Goal: Task Accomplishment & Management: Manage account settings

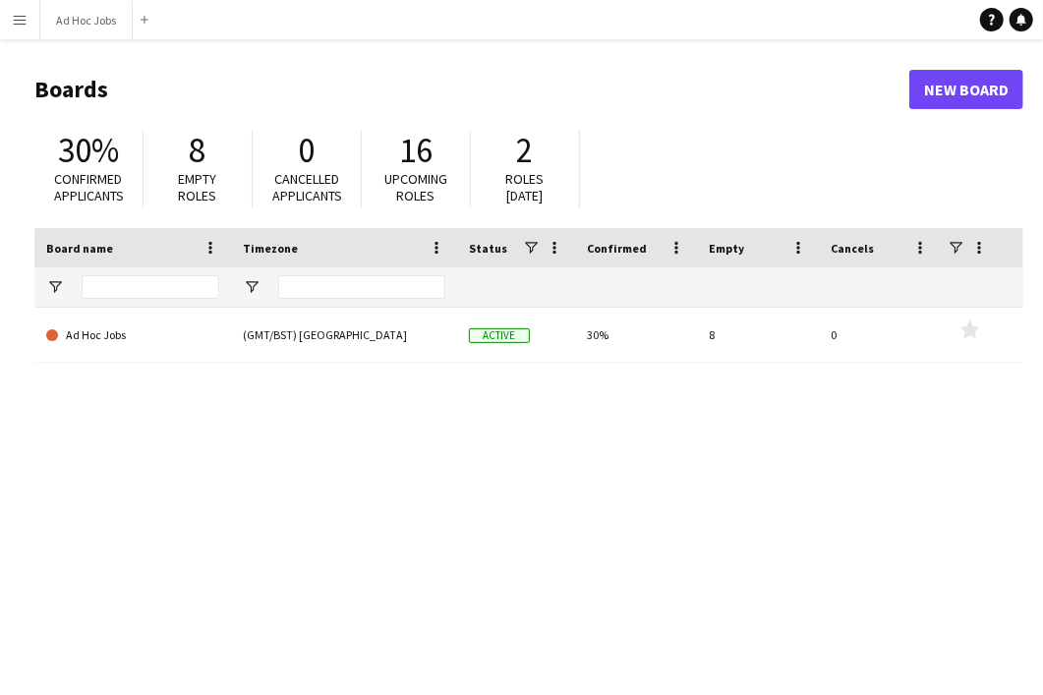
click at [12, 22] on app-icon "Menu" at bounding box center [20, 20] width 16 height 16
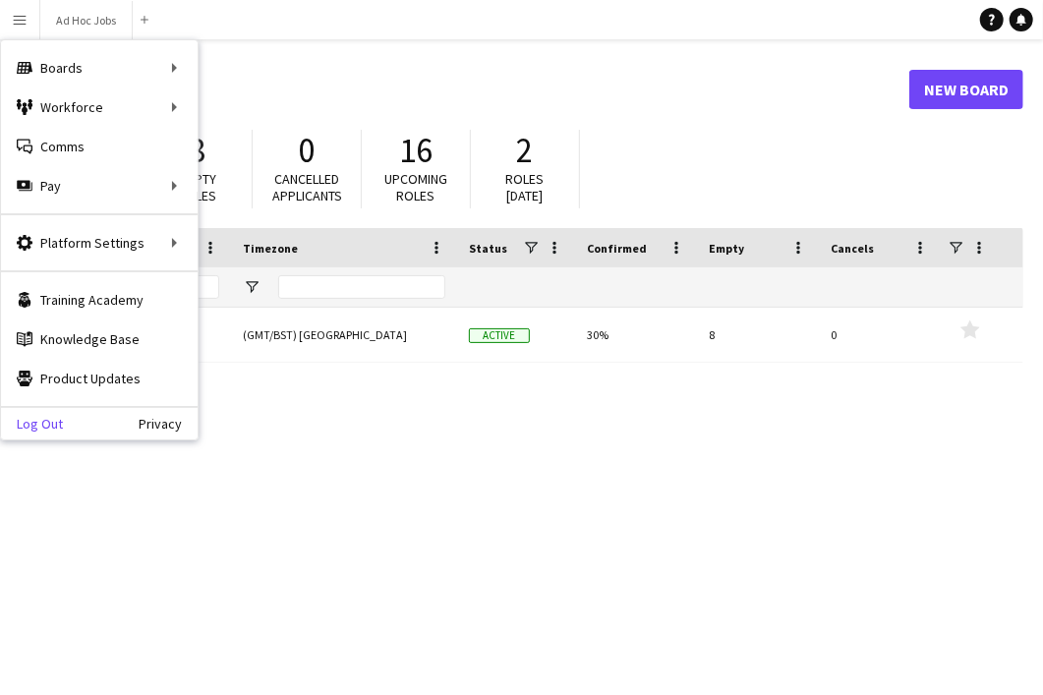
click at [38, 416] on link "Log Out" at bounding box center [32, 424] width 62 height 16
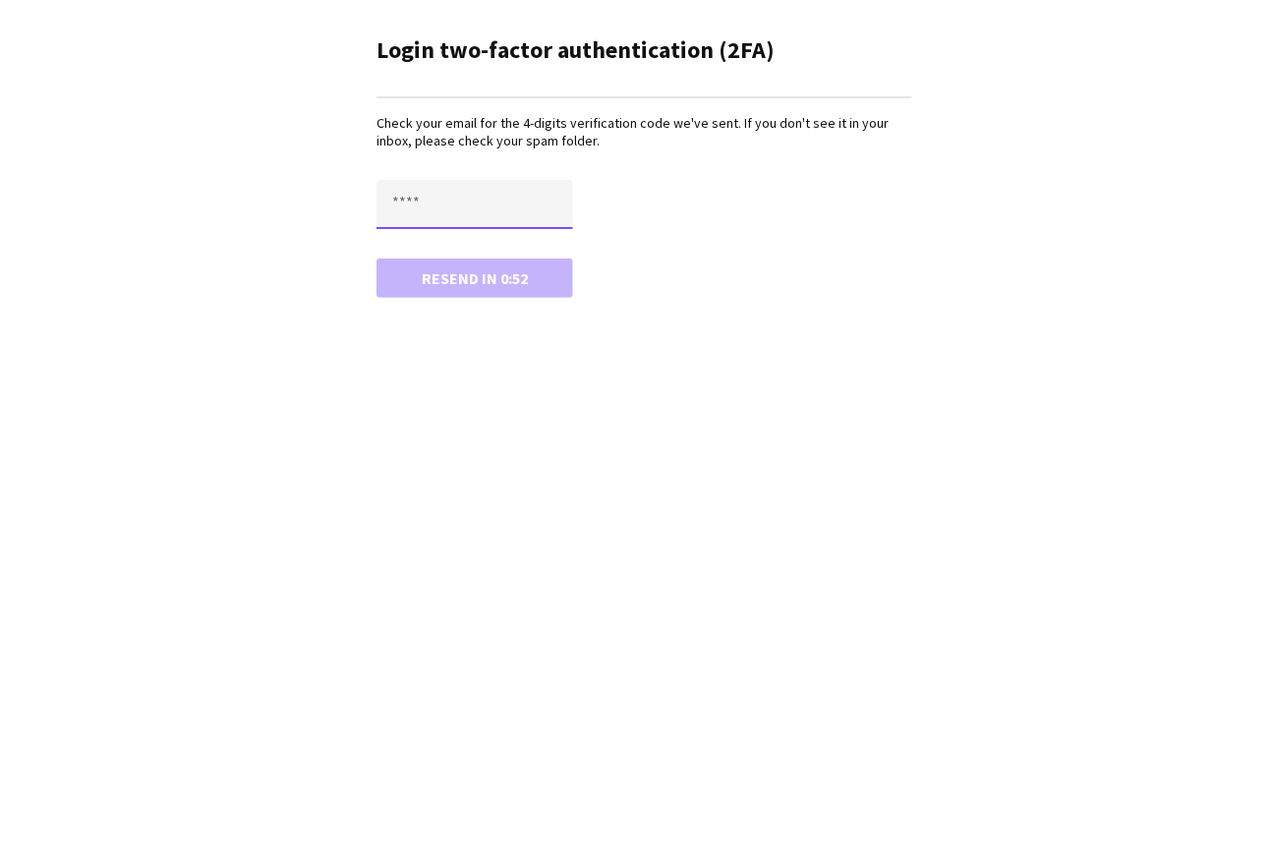
click at [452, 211] on input "text" at bounding box center [474, 204] width 197 height 49
paste input "****"
type input "****"
click at [446, 278] on button "Confirm" at bounding box center [474, 277] width 197 height 39
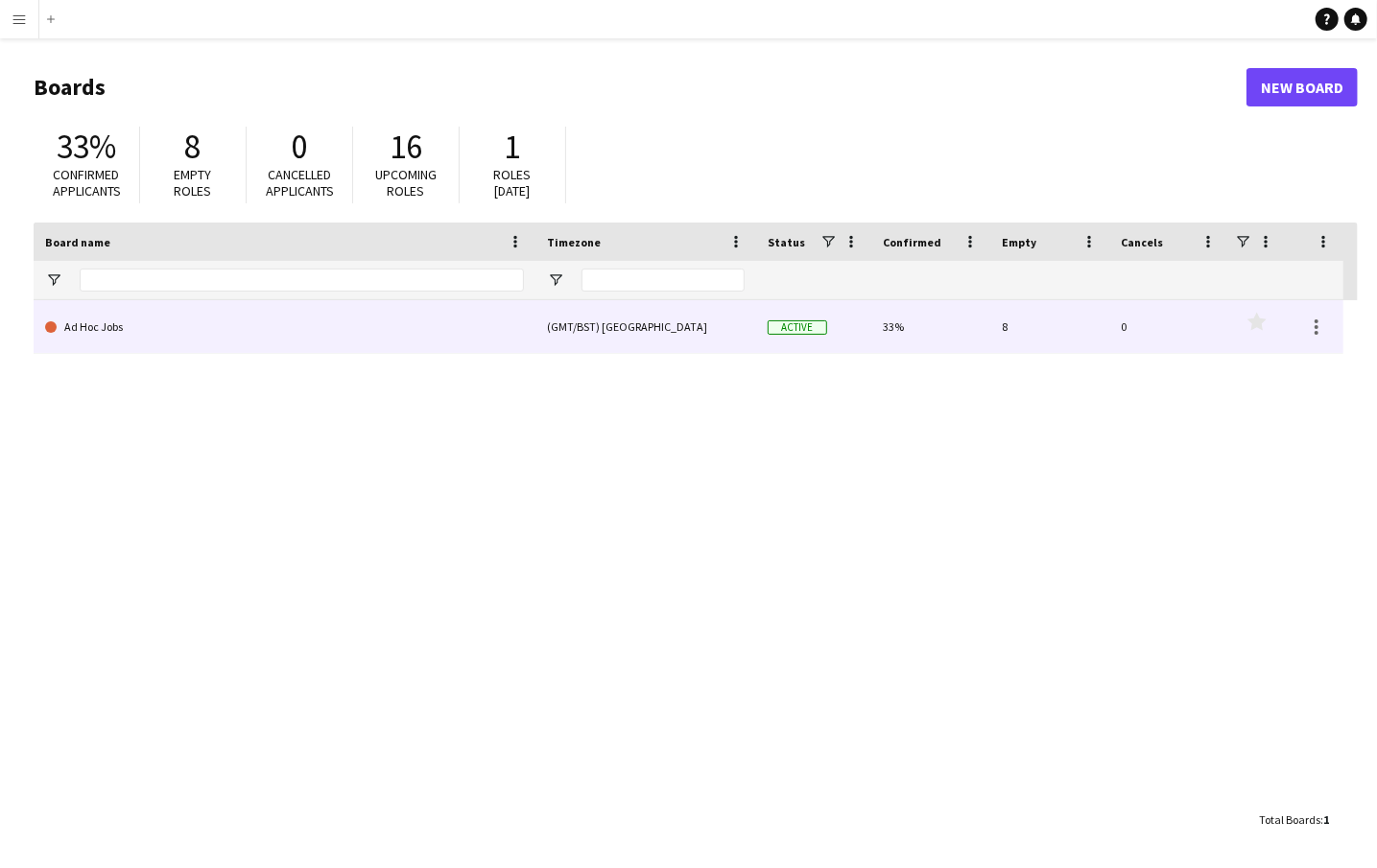
click at [100, 327] on link "Ad Hoc Jobs" at bounding box center [284, 327] width 479 height 54
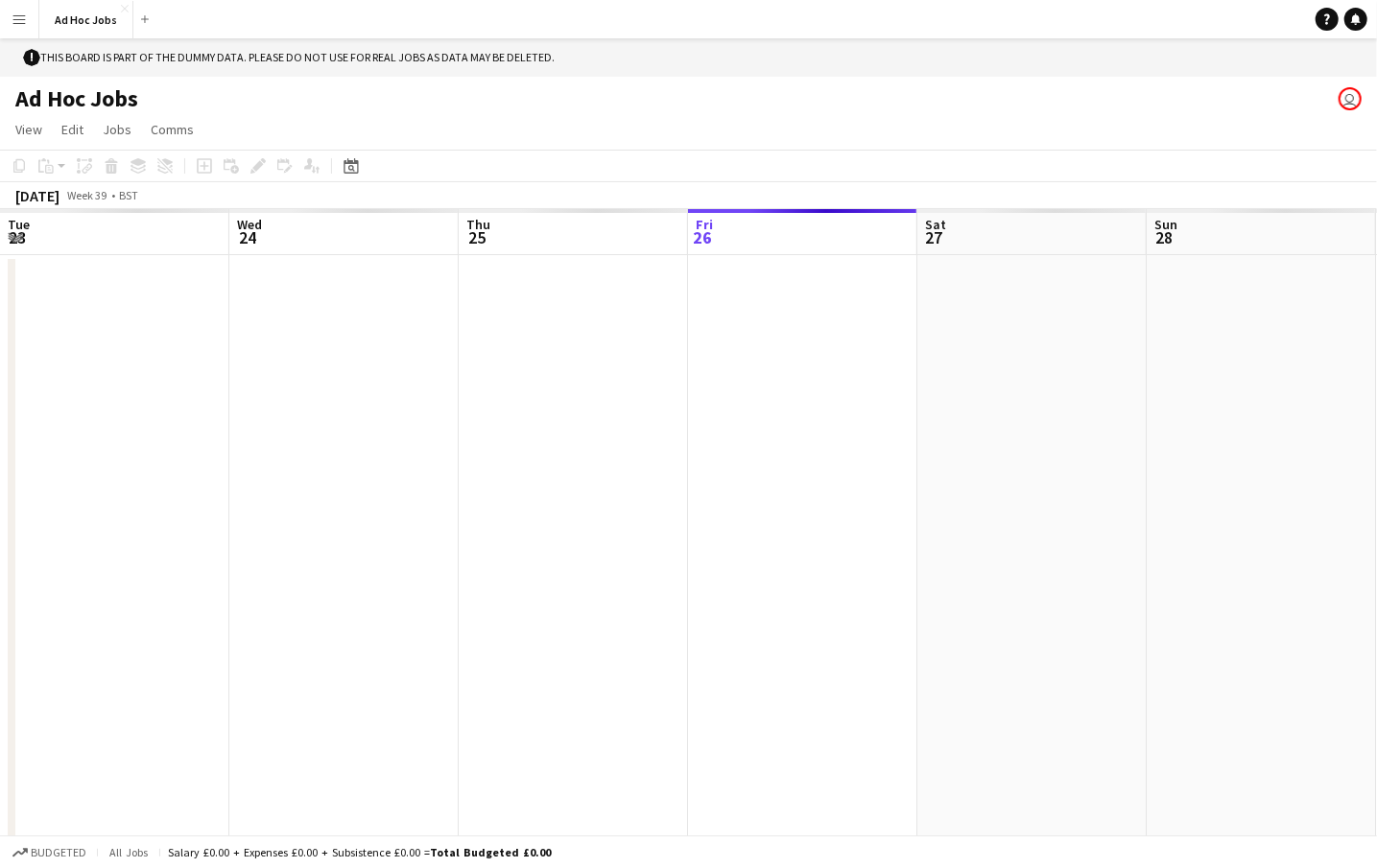
scroll to position [0, 459]
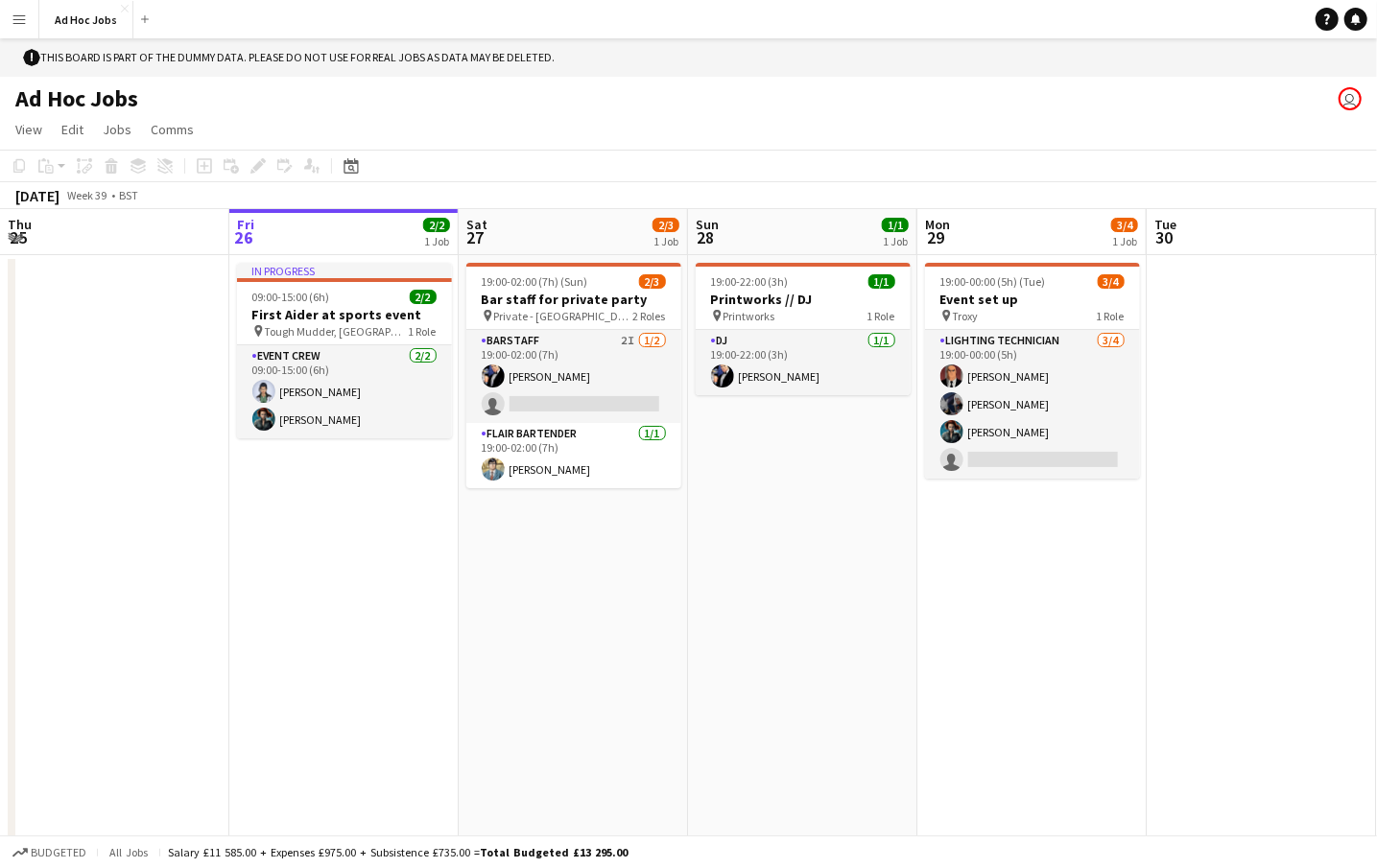
click at [21, 20] on app-icon "Menu" at bounding box center [20, 20] width 16 height 16
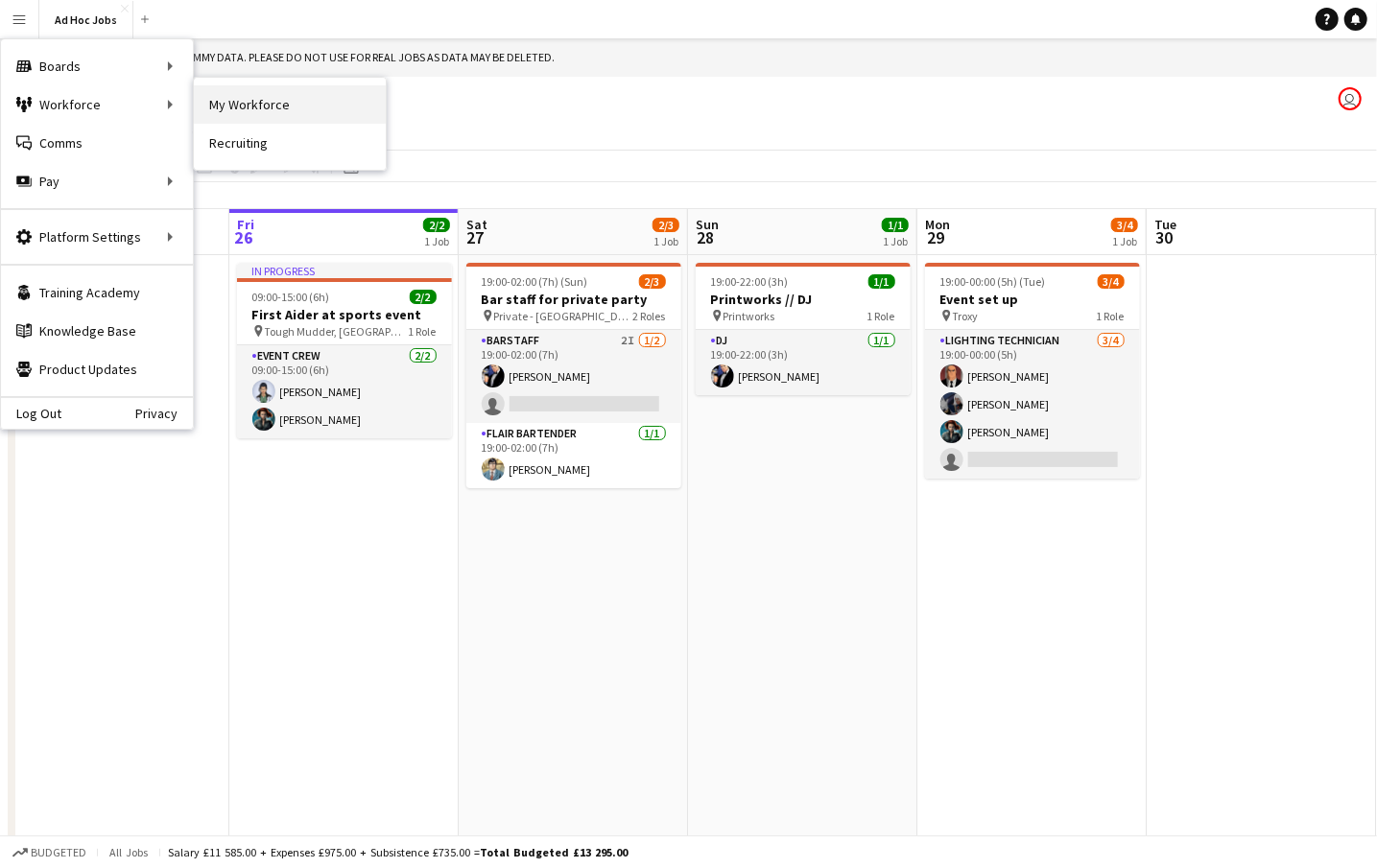
click at [258, 109] on link "My Workforce" at bounding box center [290, 103] width 192 height 38
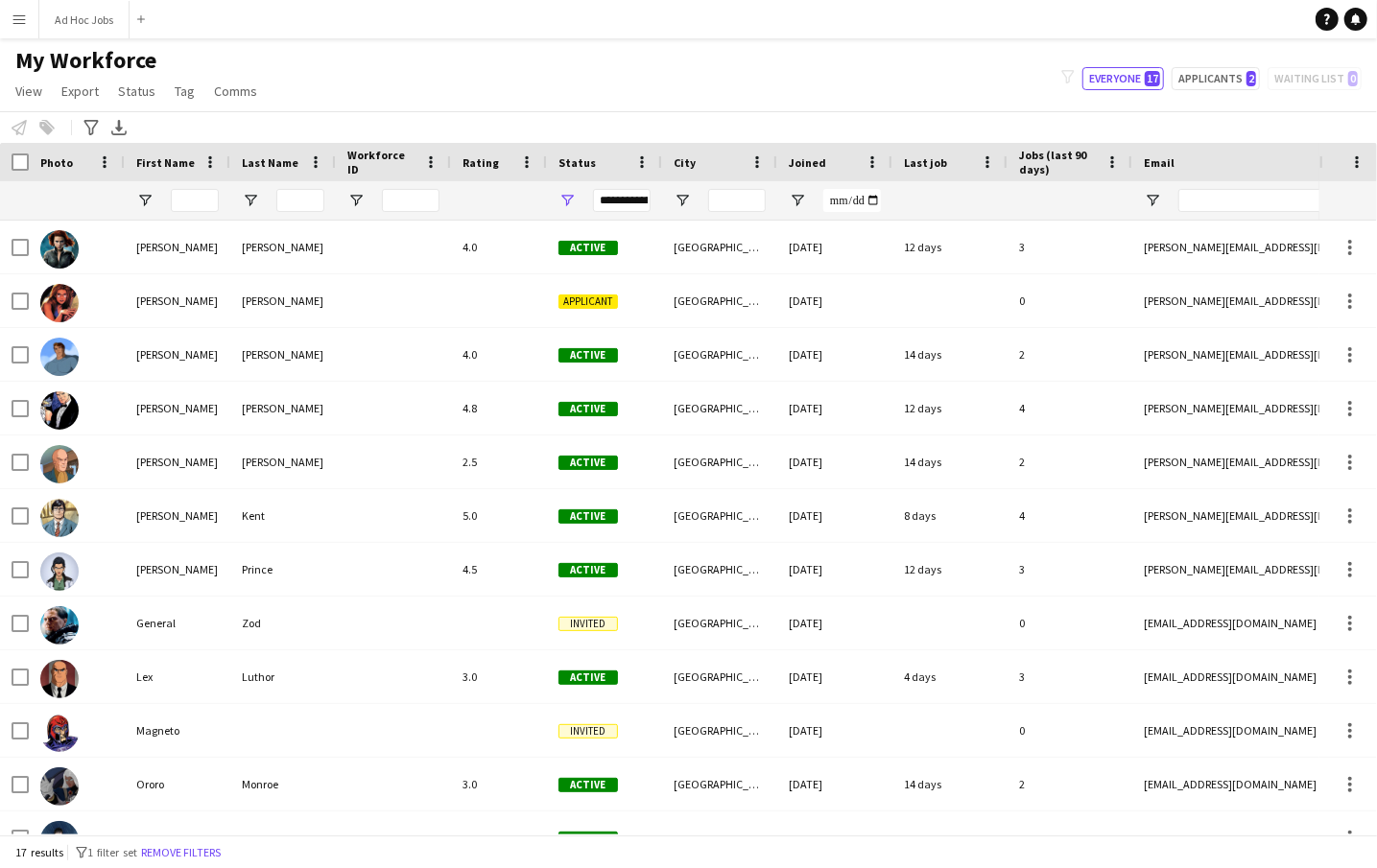
click at [18, 20] on app-icon "Menu" at bounding box center [20, 20] width 16 height 16
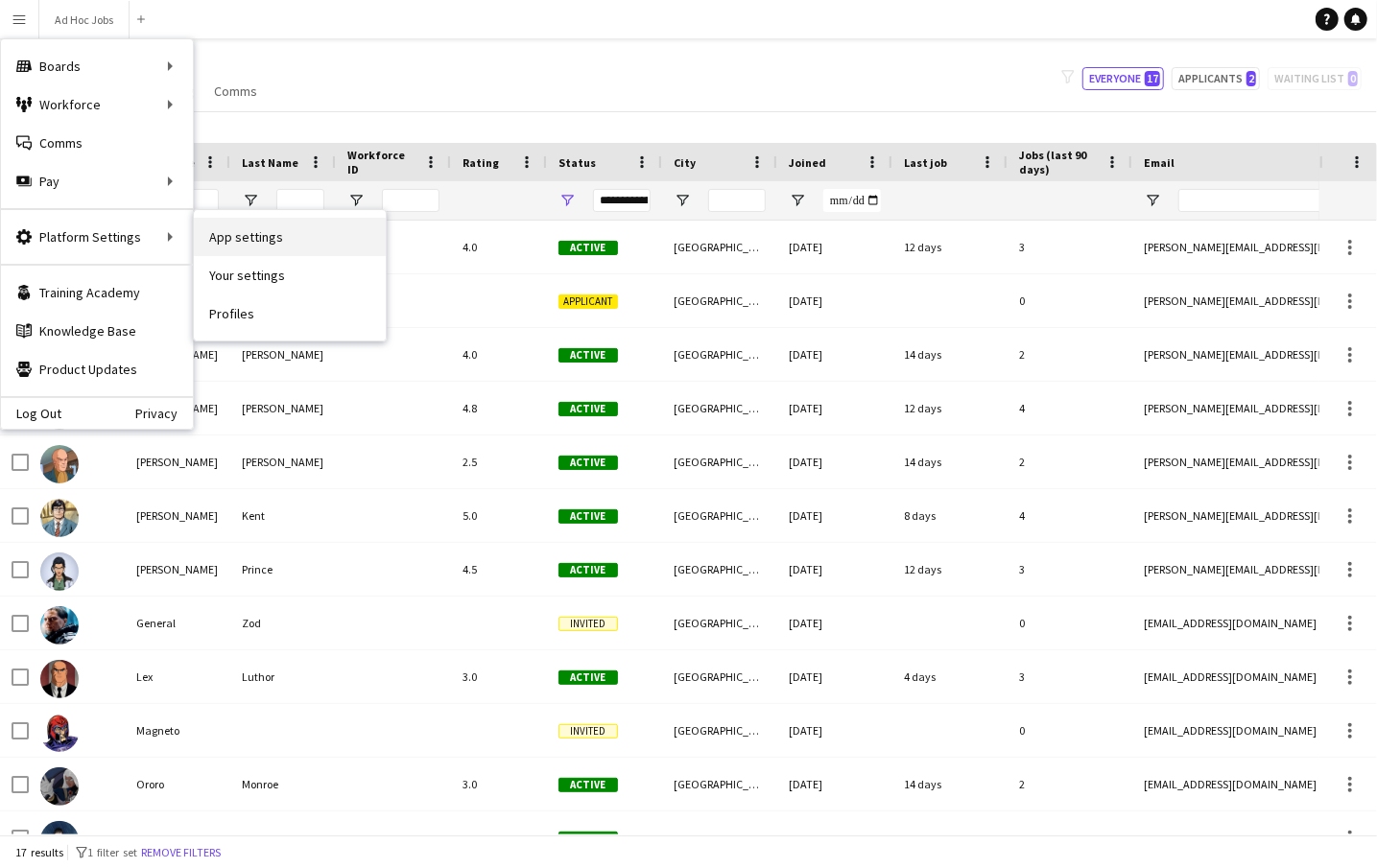
click at [254, 239] on link "App settings" at bounding box center [290, 236] width 192 height 38
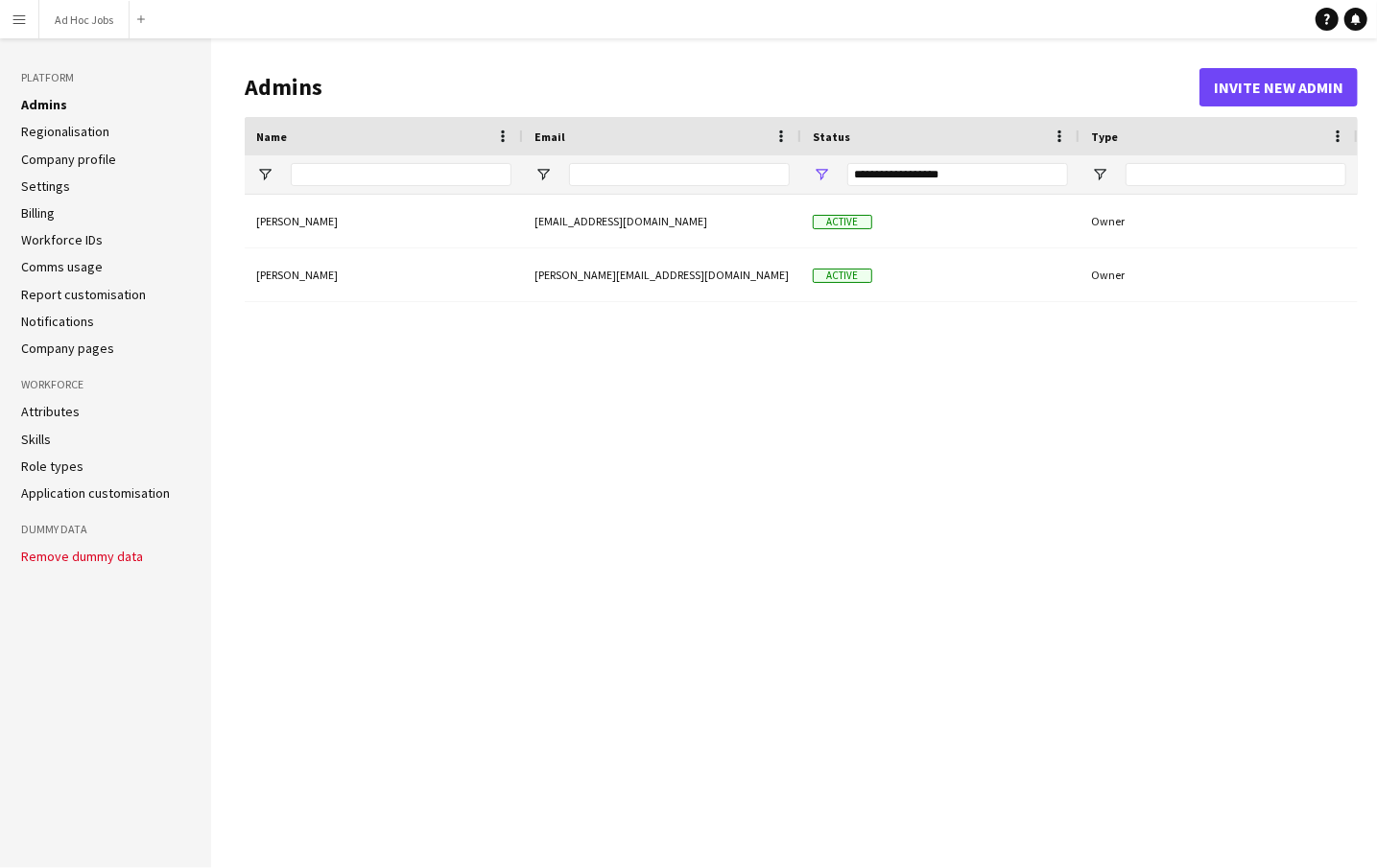
click at [548, 638] on div "Jasmine Pearce jpearce@festivalrepublic.com Active Owner Peter Parker peter+dem…" at bounding box center [802, 516] width 1113 height 643
click at [1259, 83] on button "Invite new admin" at bounding box center [1278, 87] width 158 height 38
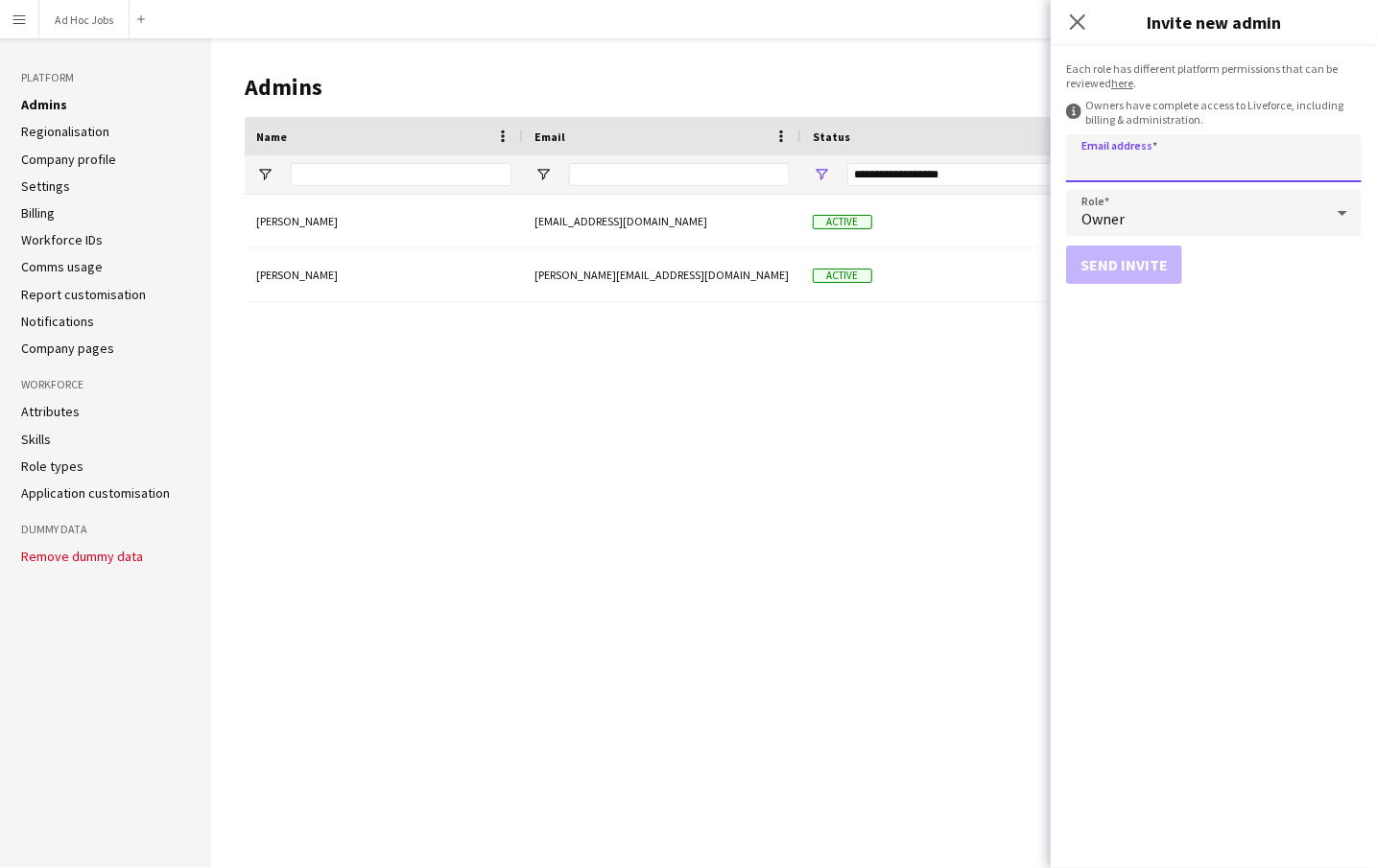
click at [1146, 163] on input "Email address" at bounding box center [1214, 158] width 296 height 48
paste input "**********"
type input "**********"
click at [1106, 259] on button "Send invite" at bounding box center [1124, 265] width 116 height 38
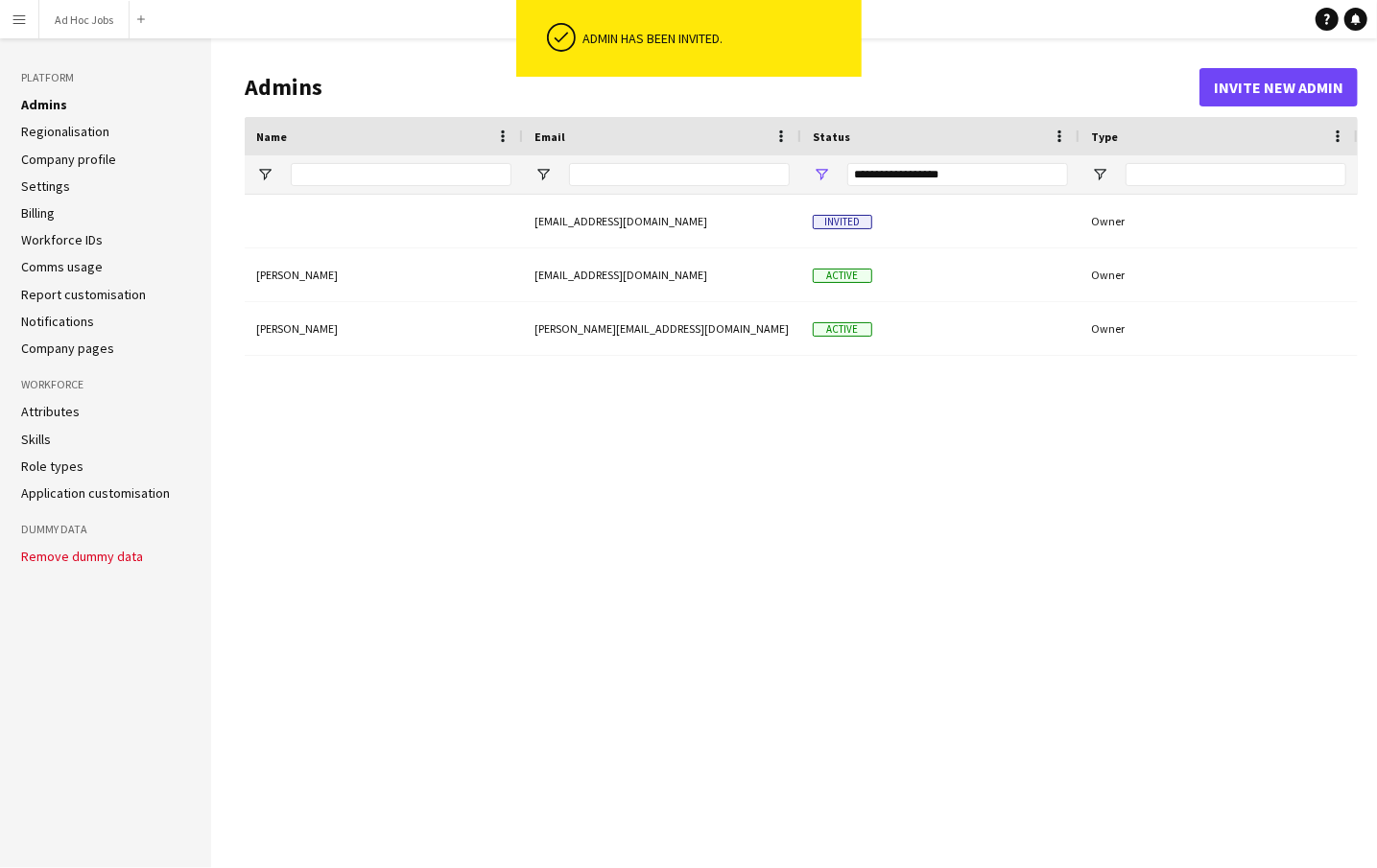
click at [420, 366] on div "Jasmine Pearce jpearce@festivalrepublic.com Active Owner Peter Parker peter+dem…" at bounding box center [802, 516] width 1113 height 643
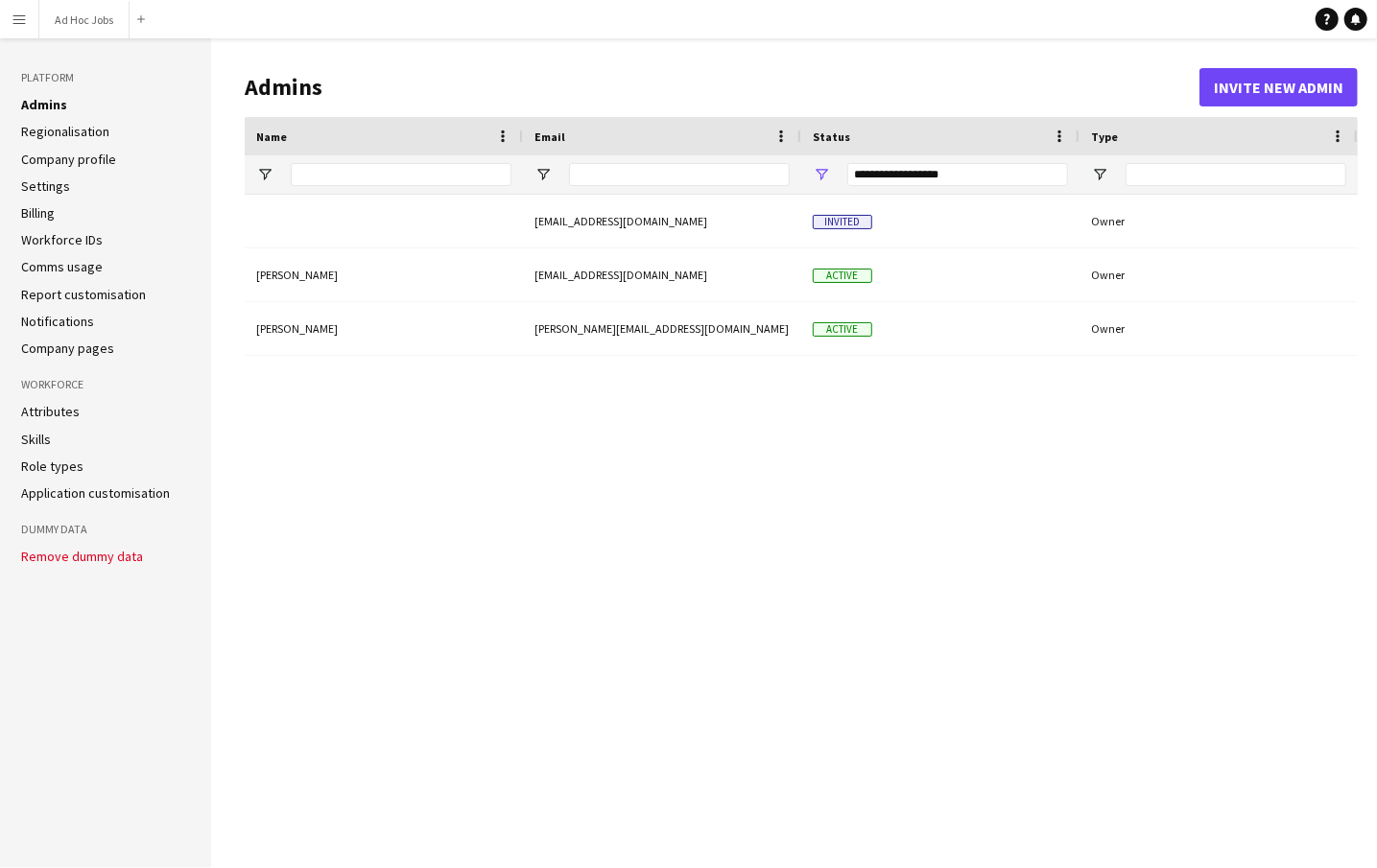
click at [17, 24] on app-icon "Menu" at bounding box center [20, 20] width 16 height 16
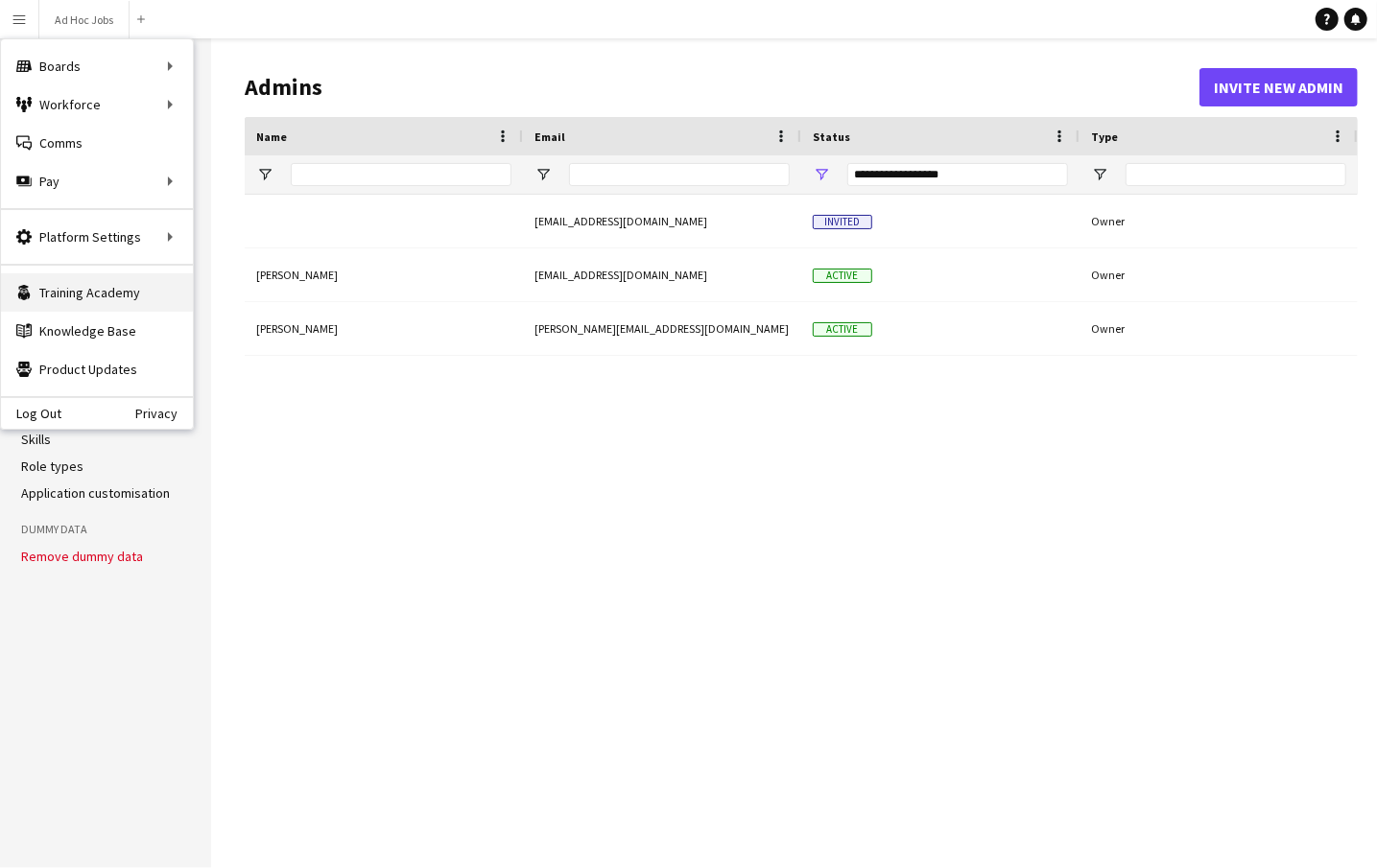
click at [75, 295] on link "Training Academy Training Academy" at bounding box center [97, 292] width 192 height 38
click at [80, 323] on link "Knowledge Base Knowledge Base" at bounding box center [97, 330] width 192 height 38
click at [1327, 21] on icon at bounding box center [1327, 20] width 6 height 11
